Goal: Find contact information: Find contact information

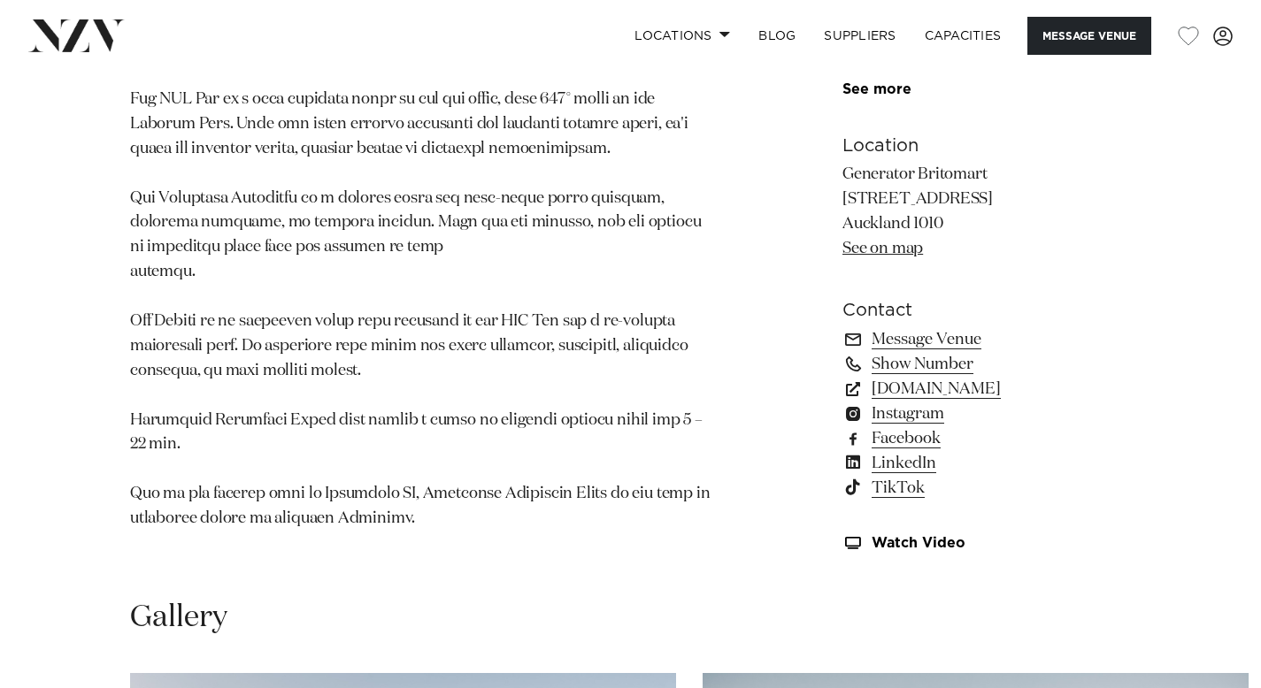
scroll to position [1112, 0]
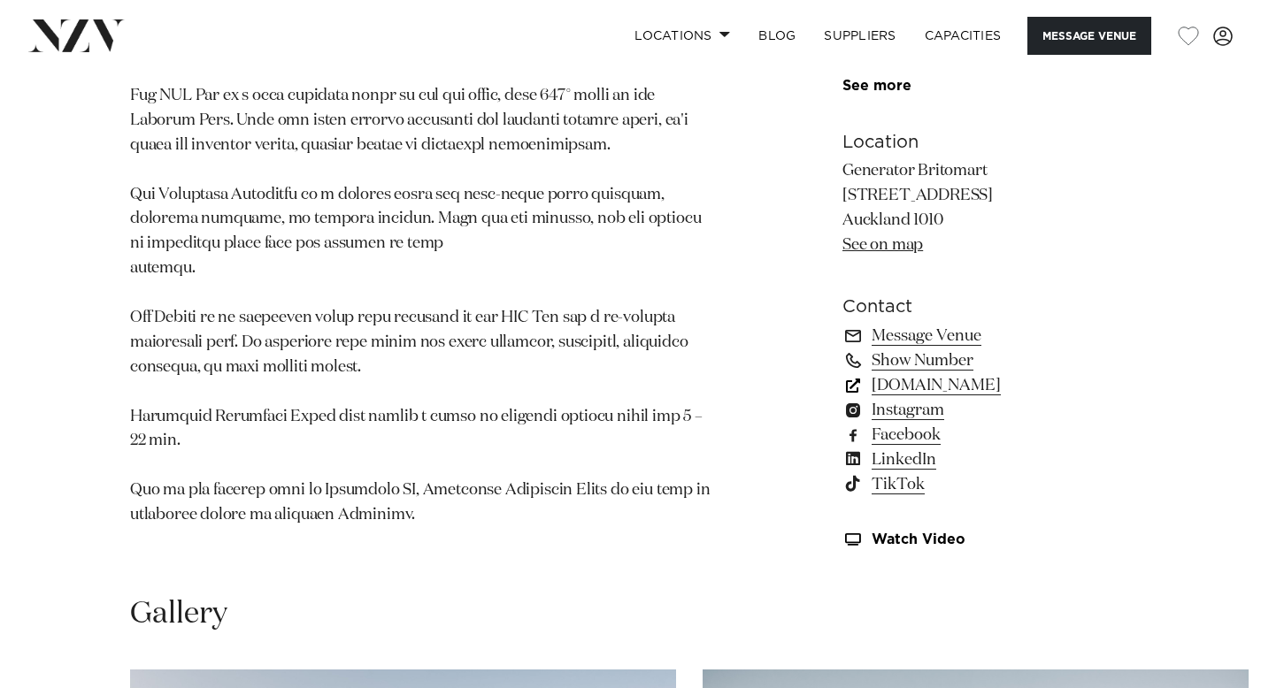
click at [961, 389] on link "generatornz.com" at bounding box center [986, 385] width 288 height 25
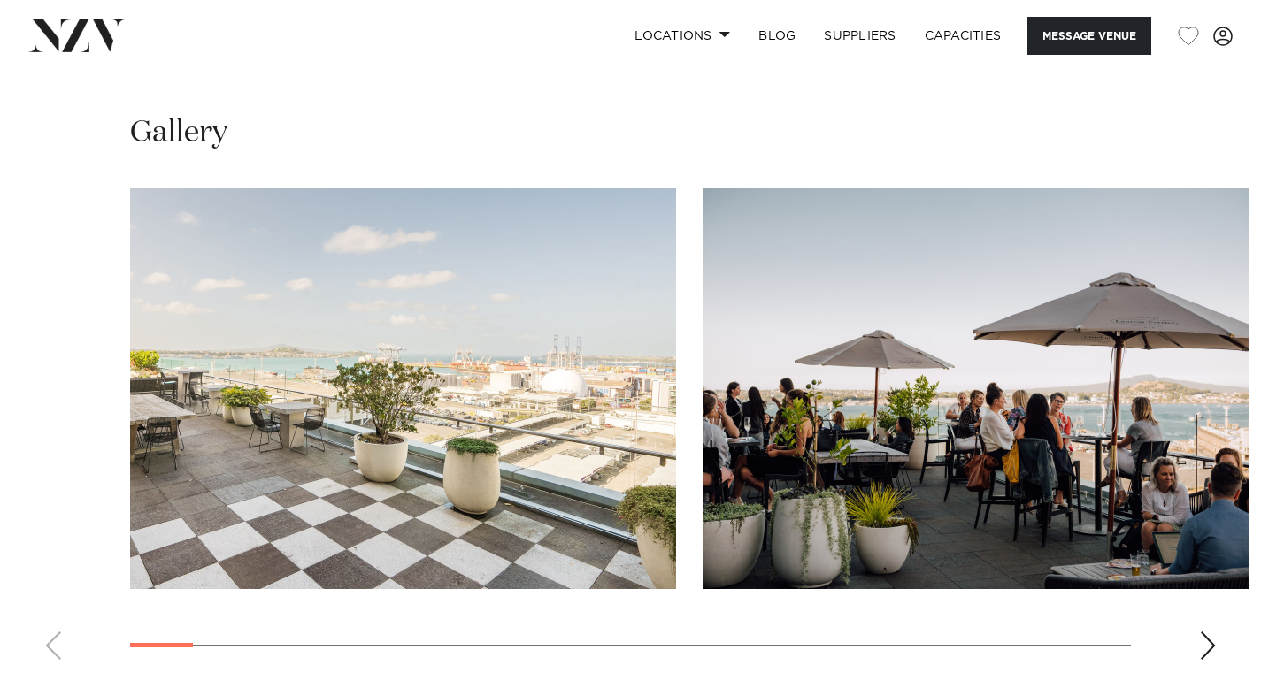
scroll to position [1570, 0]
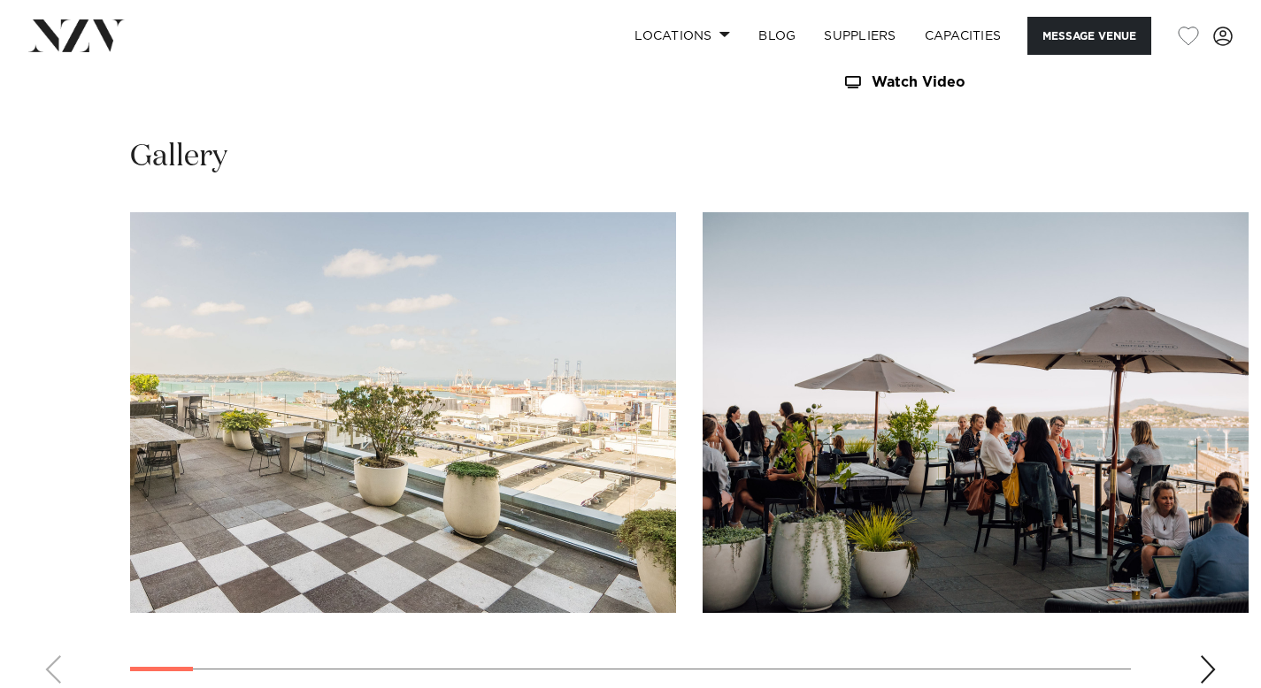
click at [1209, 667] on div "Next slide" at bounding box center [1208, 670] width 18 height 28
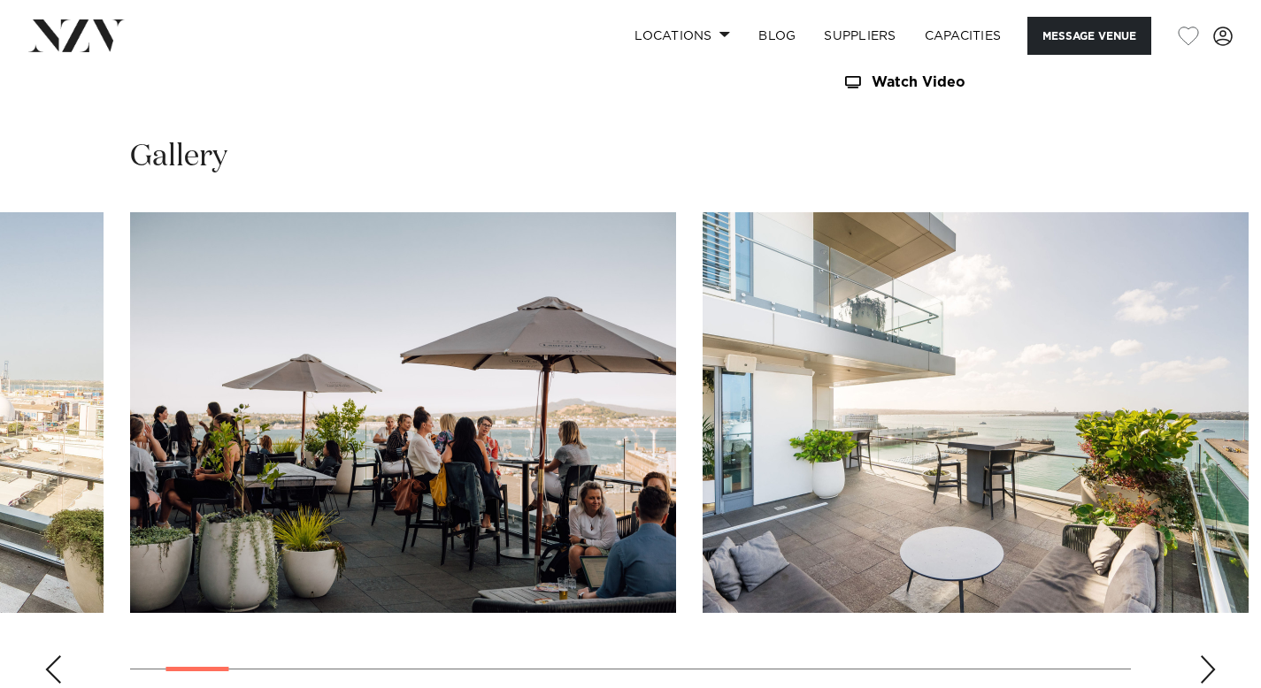
click at [1209, 667] on div "Next slide" at bounding box center [1208, 670] width 18 height 28
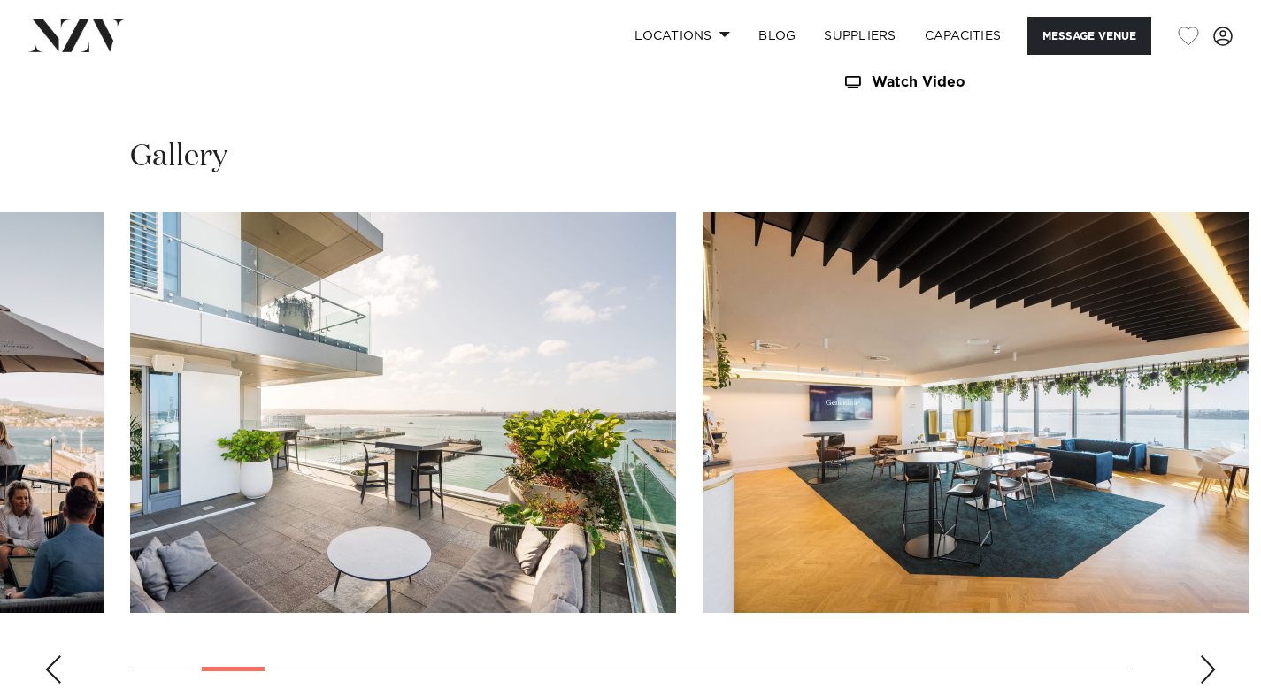
click at [1209, 667] on div "Next slide" at bounding box center [1208, 670] width 18 height 28
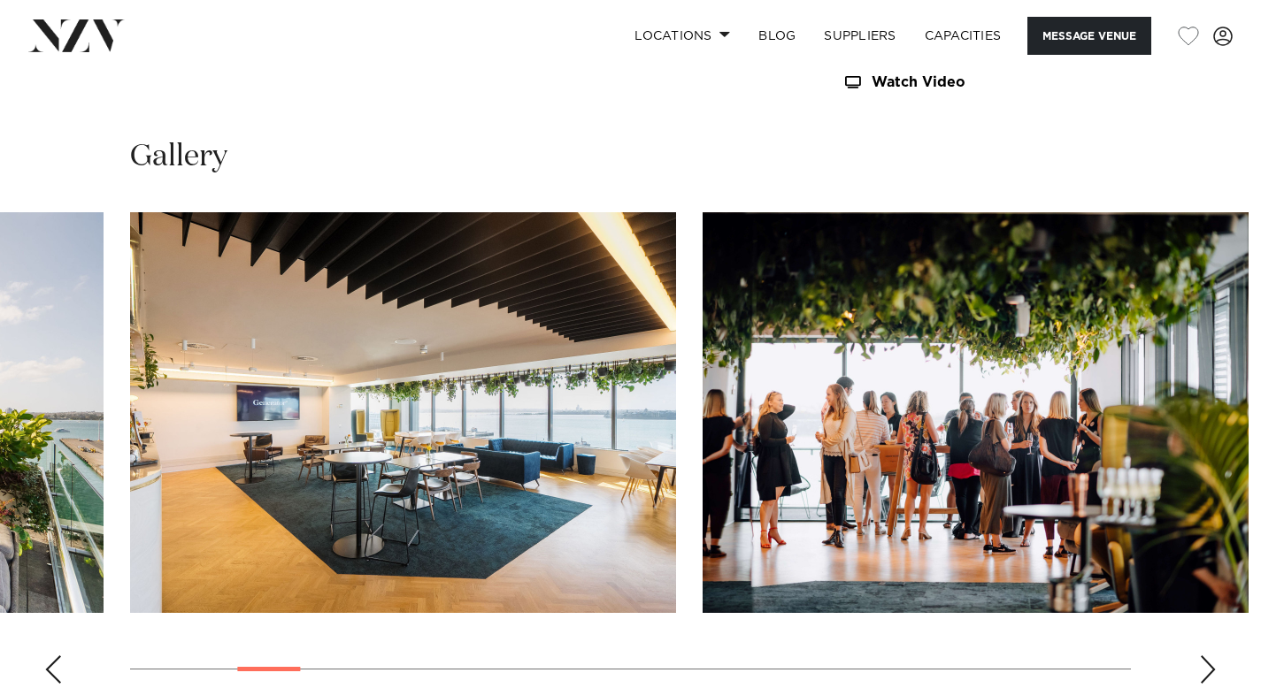
click at [1209, 667] on div "Next slide" at bounding box center [1208, 670] width 18 height 28
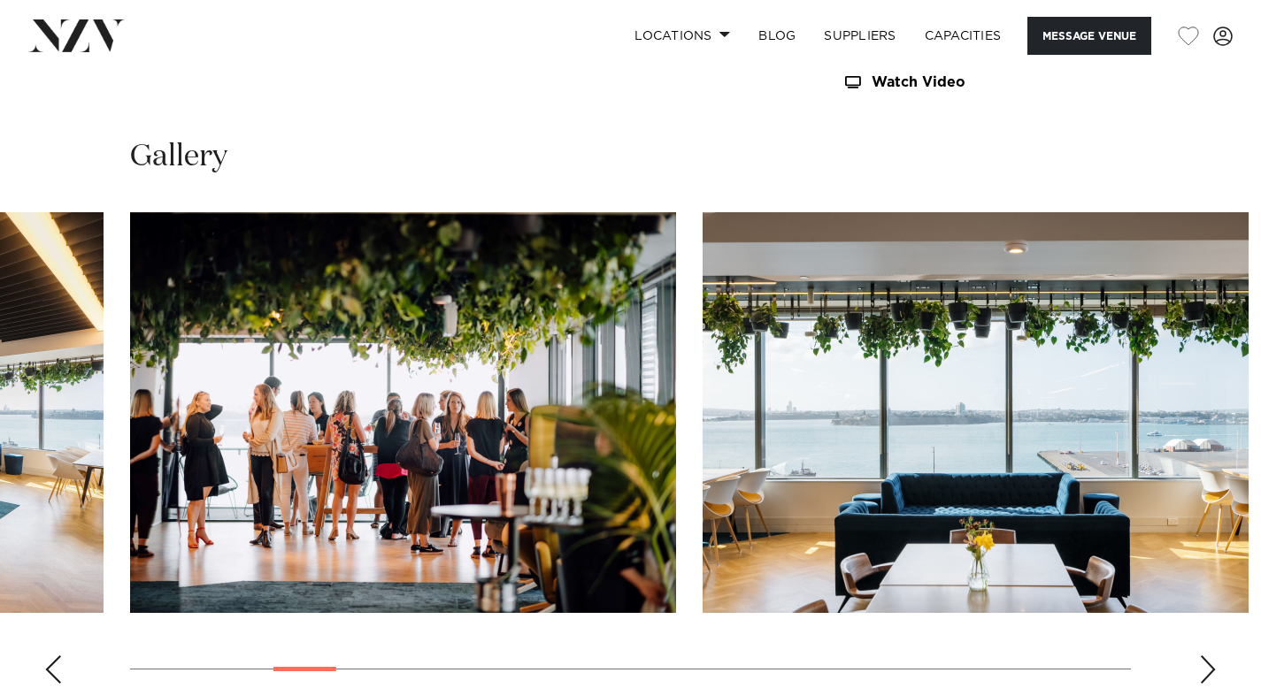
click at [1209, 667] on div "Next slide" at bounding box center [1208, 670] width 18 height 28
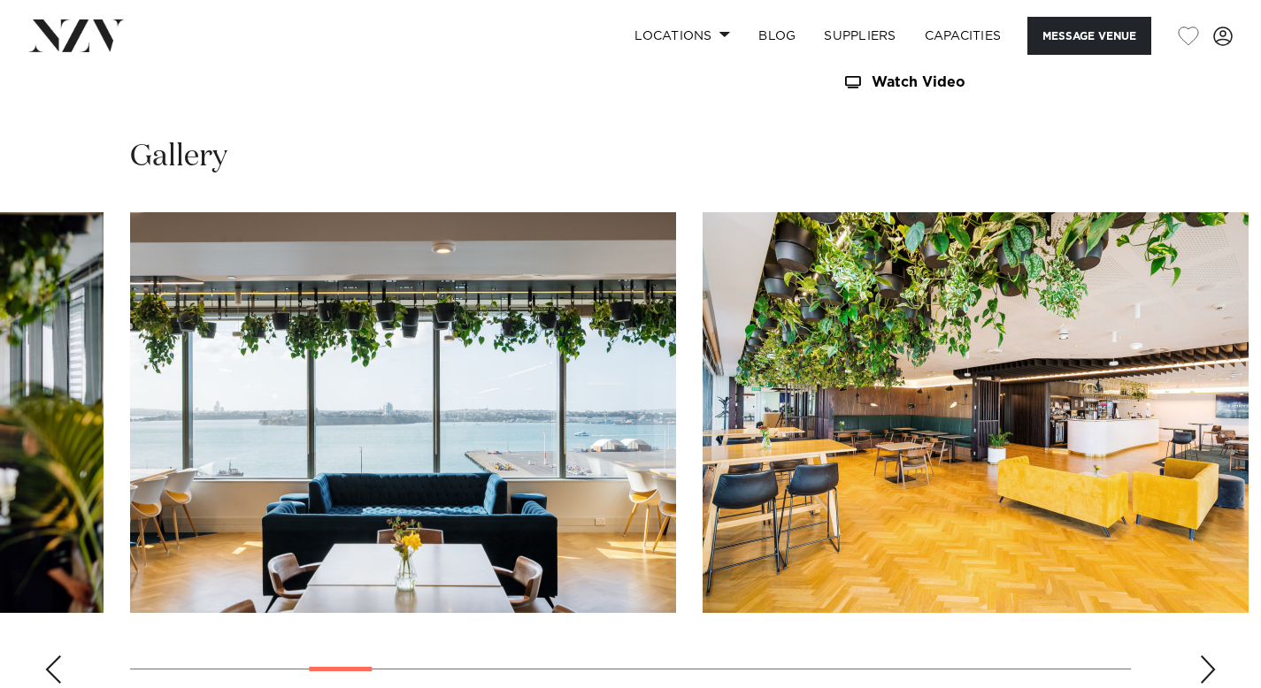
click at [1209, 667] on div "Next slide" at bounding box center [1208, 670] width 18 height 28
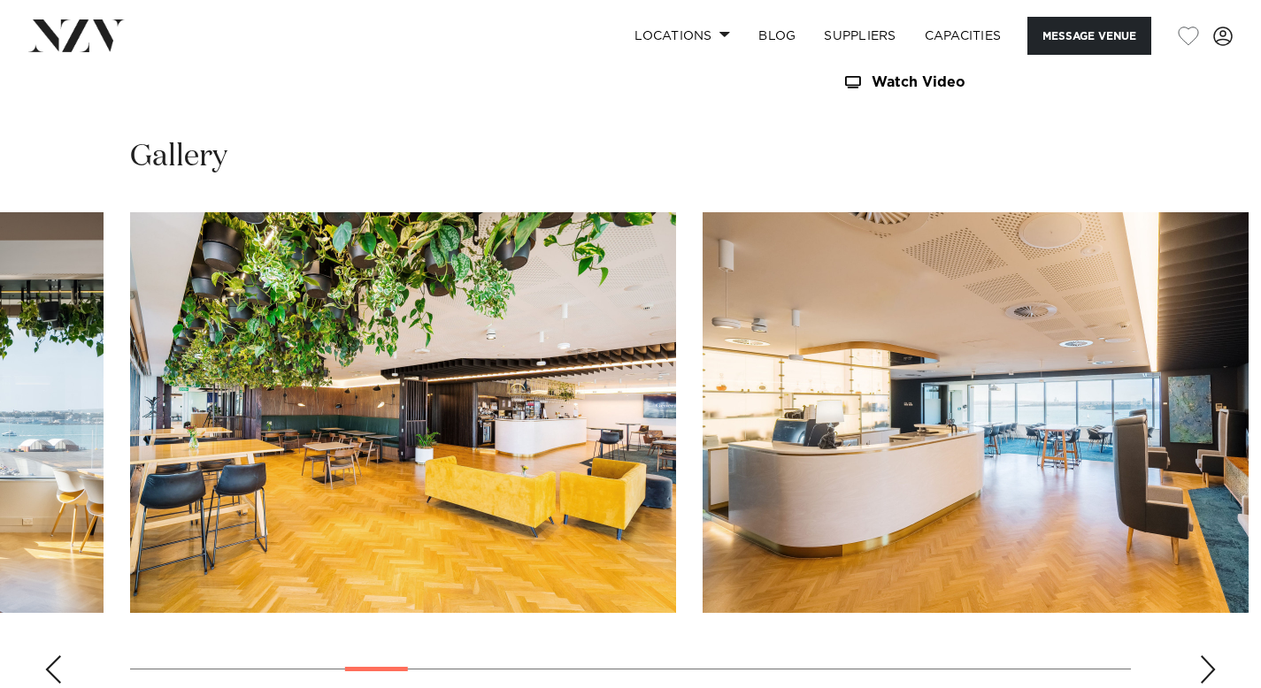
click at [1209, 667] on div "Next slide" at bounding box center [1208, 670] width 18 height 28
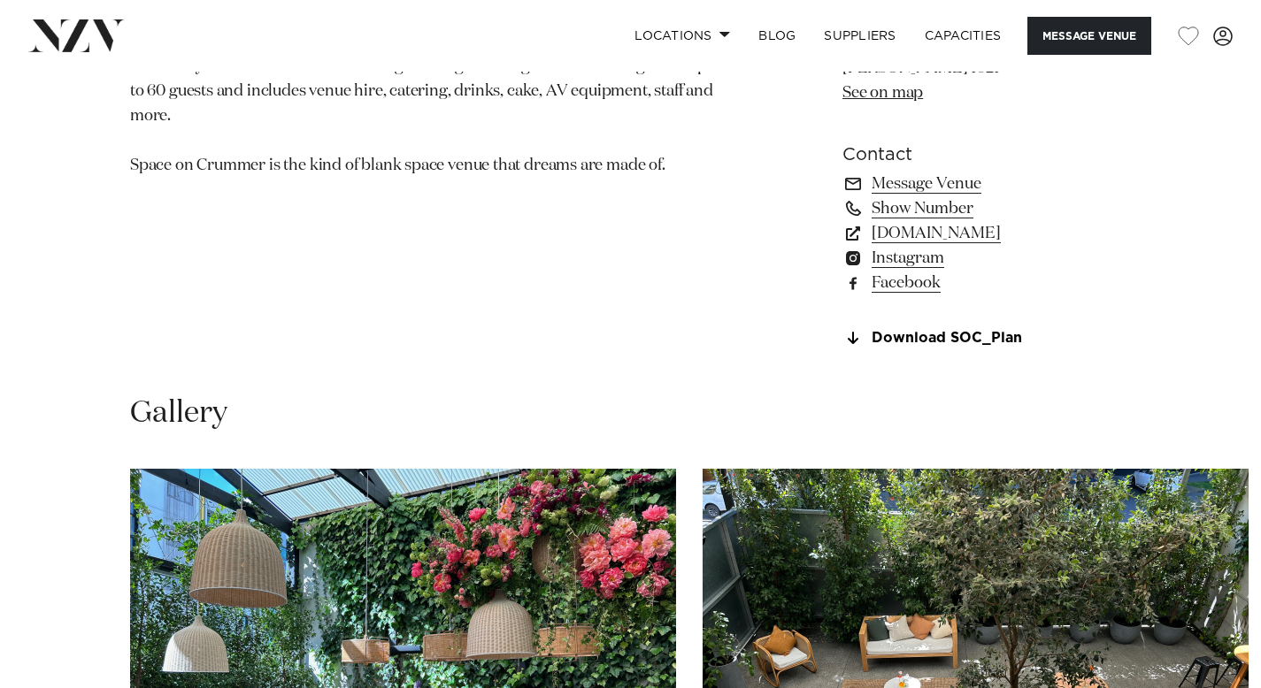
scroll to position [1215, 0]
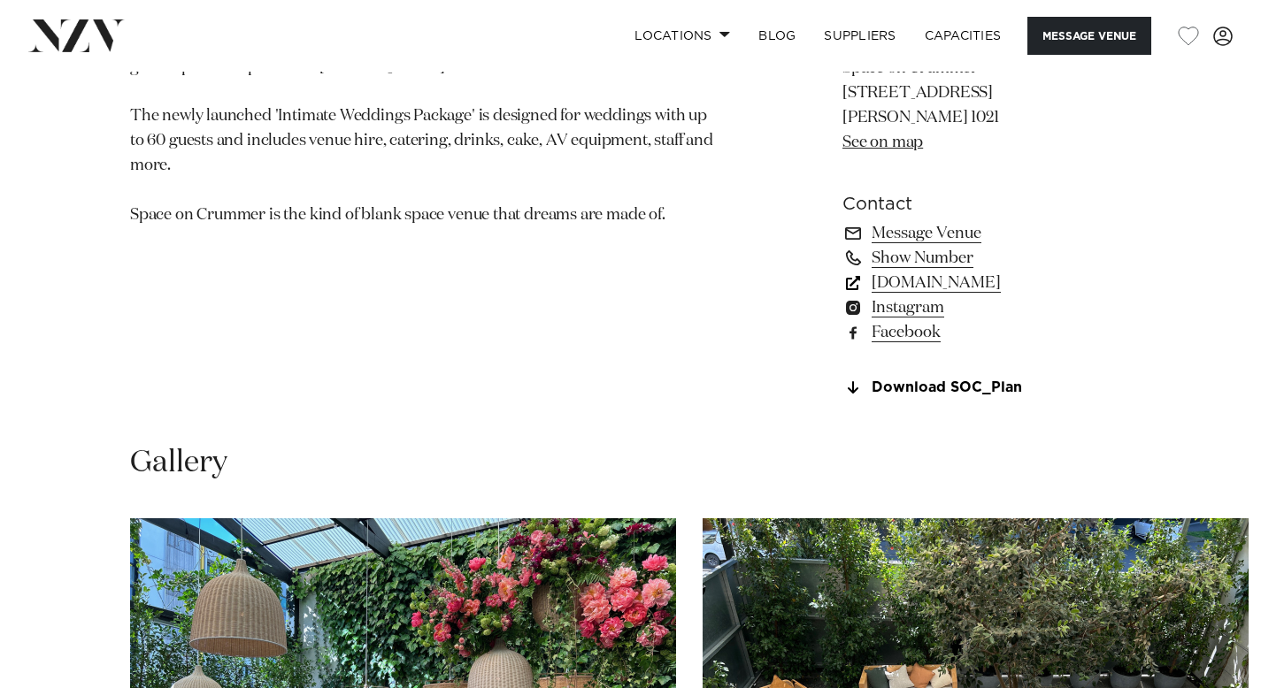
click at [1012, 284] on link "spaceoncrummer.co.nz" at bounding box center [986, 283] width 288 height 25
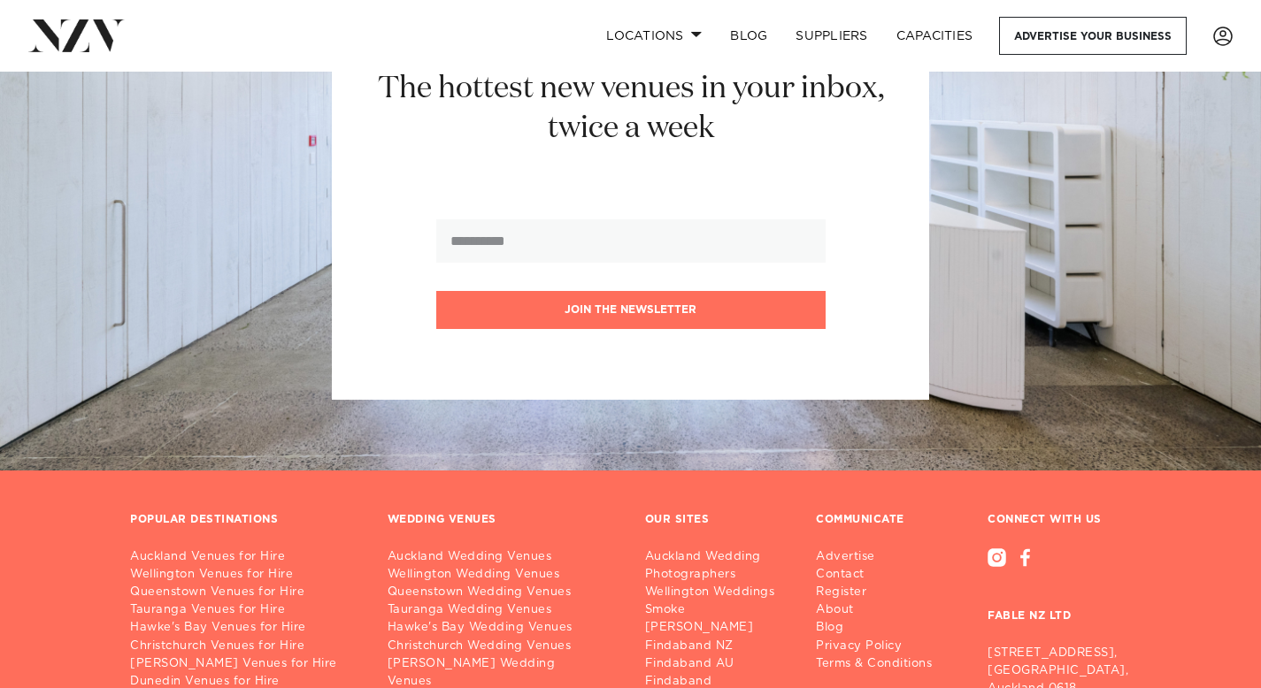
scroll to position [541, 0]
